Goal: Check status: Check status

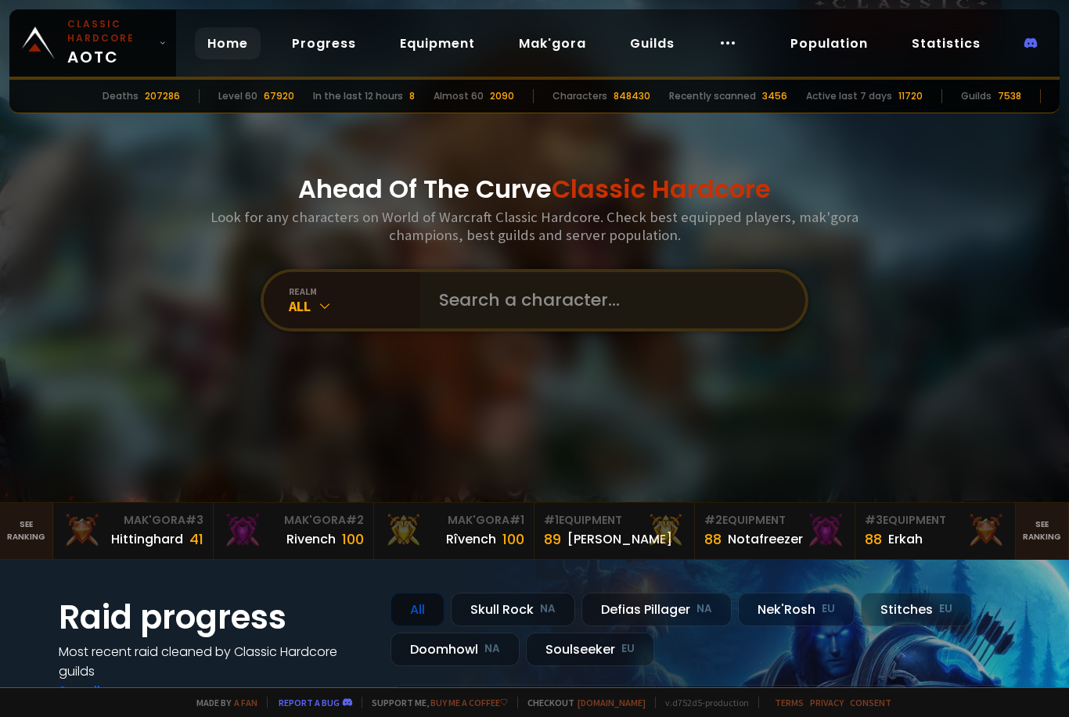
click at [425, 329] on div at bounding box center [612, 300] width 385 height 56
drag, startPoint x: 503, startPoint y: 331, endPoint x: 503, endPoint y: 319, distance: 11.7
click at [503, 329] on input "text" at bounding box center [607, 300] width 357 height 56
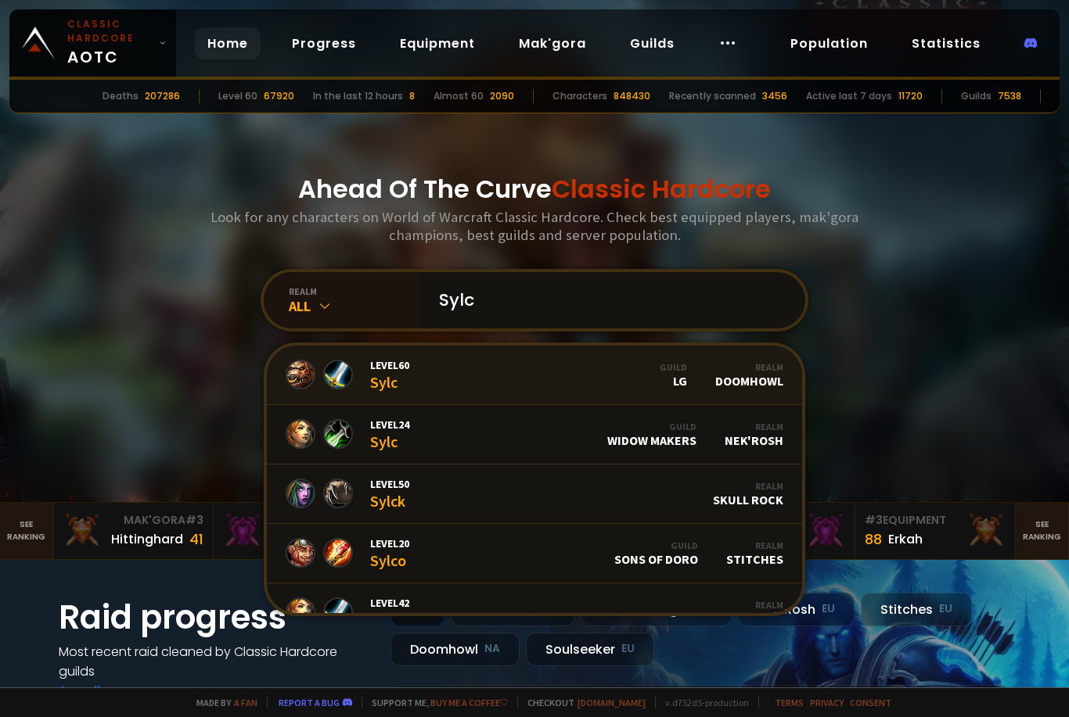
type input "Sylc"
click at [427, 405] on link "Level 60 Sylc Guild LG Realm Doomhowl" at bounding box center [534, 375] width 535 height 59
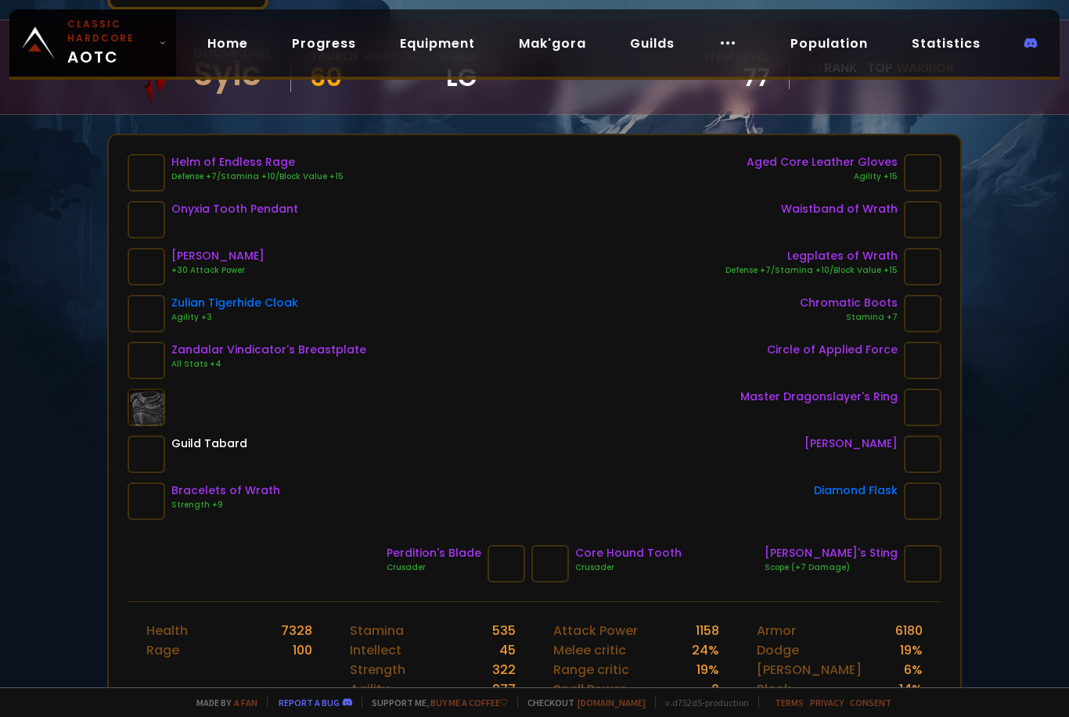
scroll to position [114, 0]
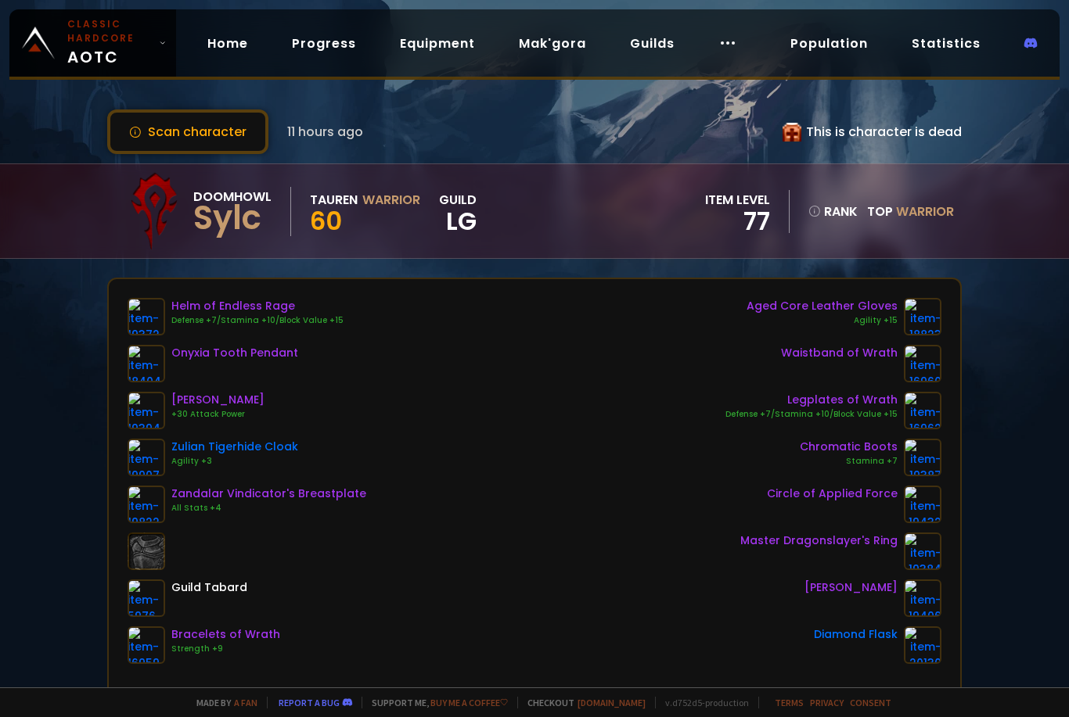
scroll to position [21, 0]
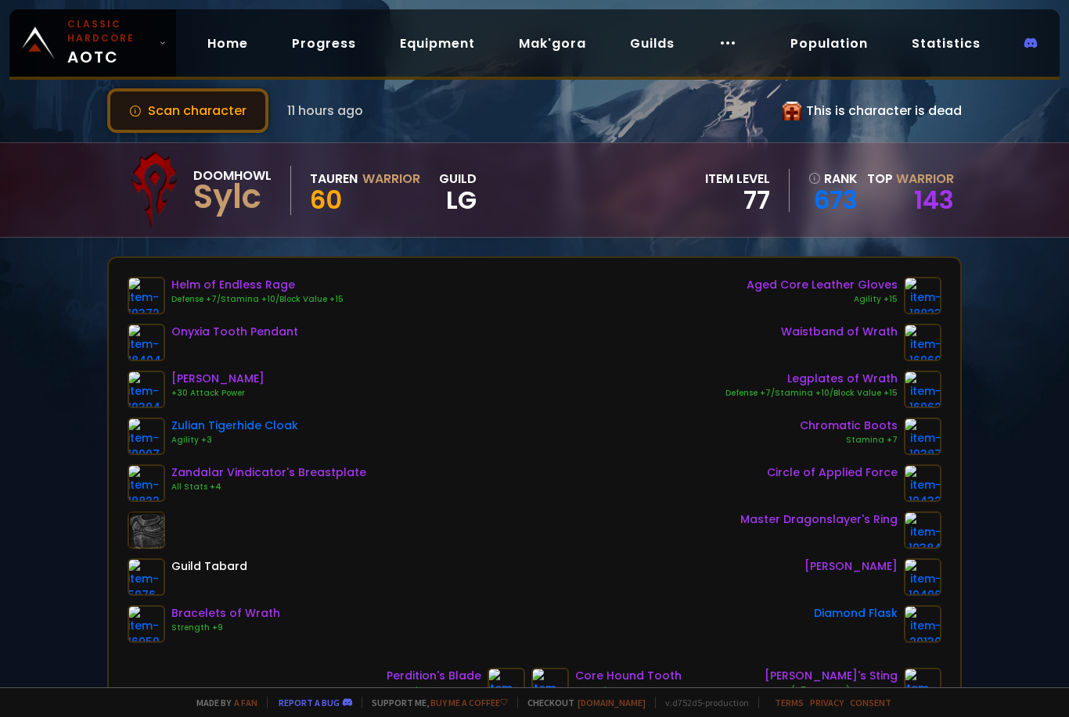
click at [192, 117] on button "Scan character" at bounding box center [187, 110] width 161 height 45
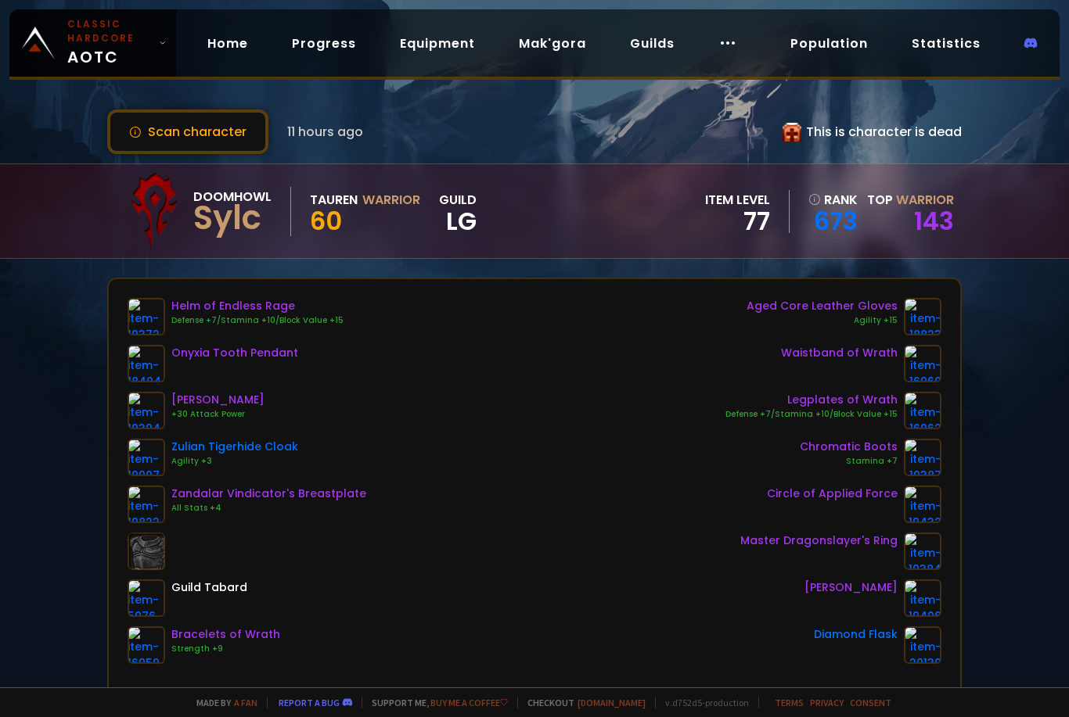
scroll to position [0, 0]
click at [799, 141] on icon at bounding box center [791, 132] width 19 height 19
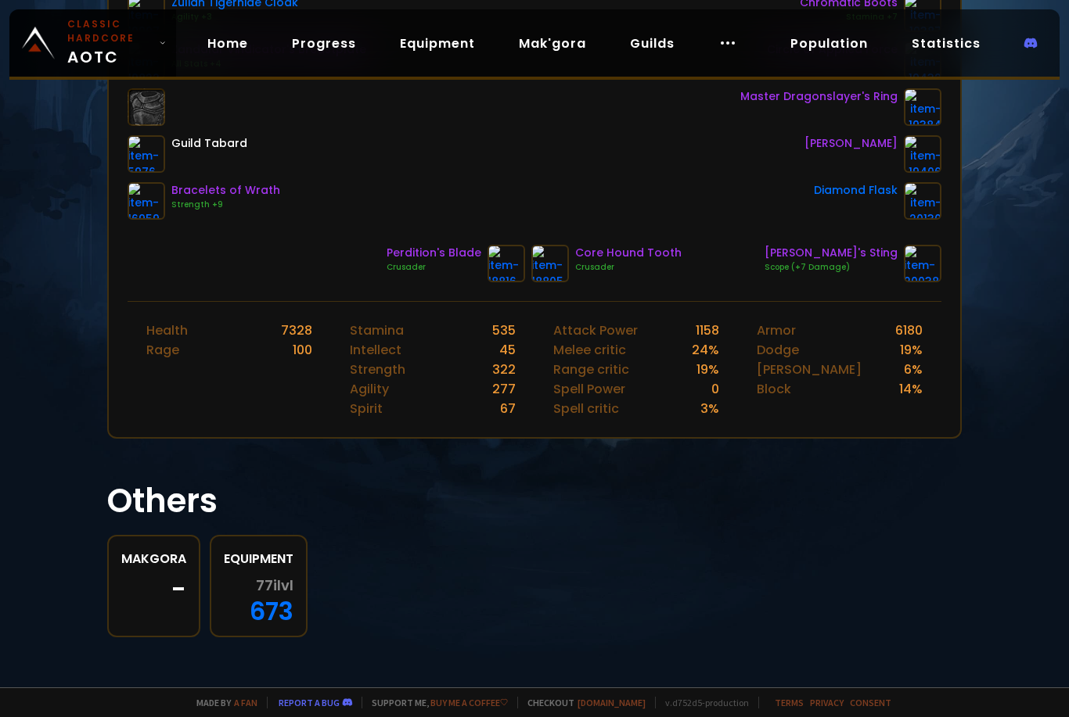
scroll to position [446, 0]
